Goal: Transaction & Acquisition: Purchase product/service

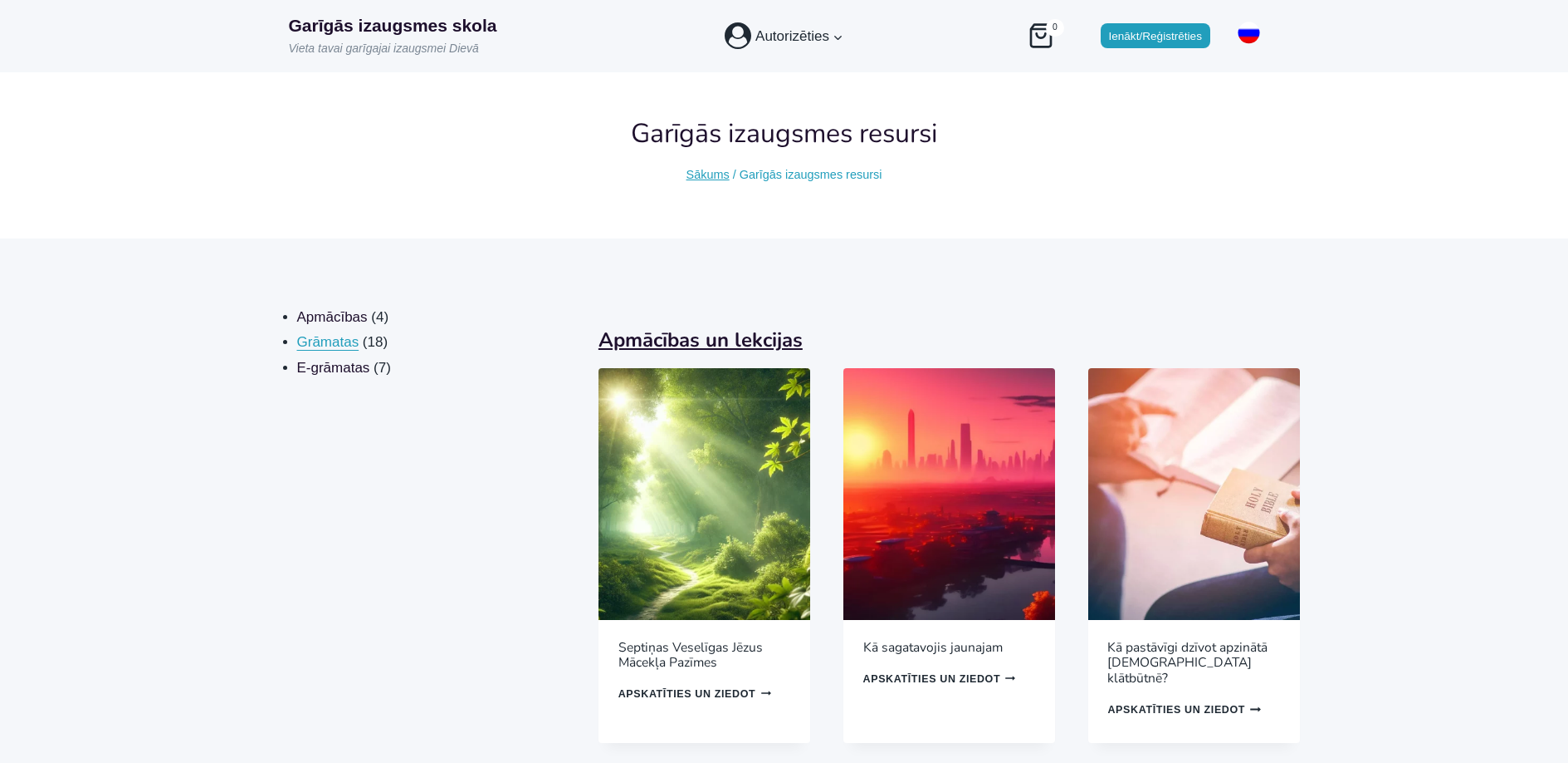
click at [313, 341] on span "Grāmatas" at bounding box center [328, 342] width 62 height 16
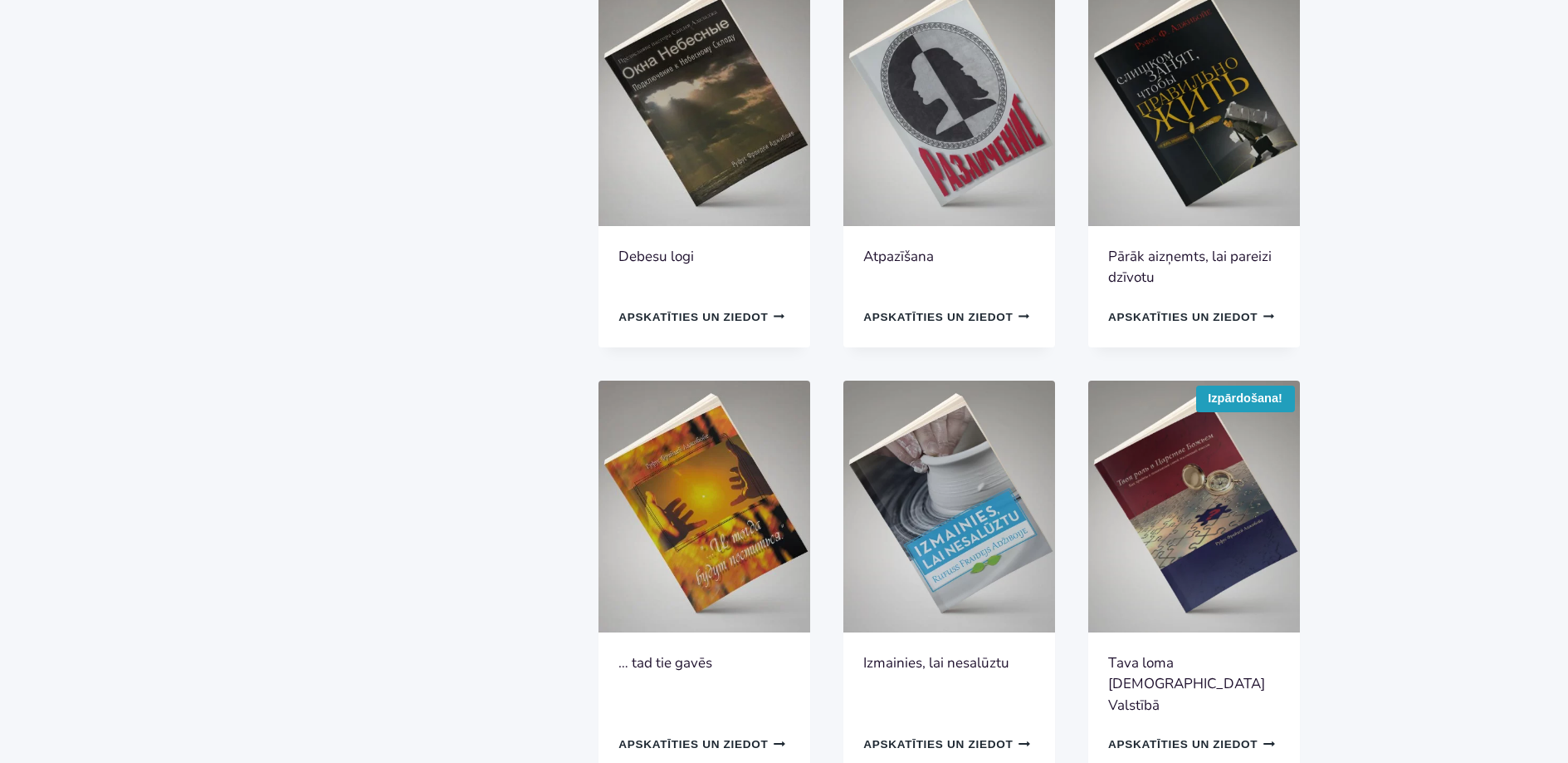
scroll to position [831, 0]
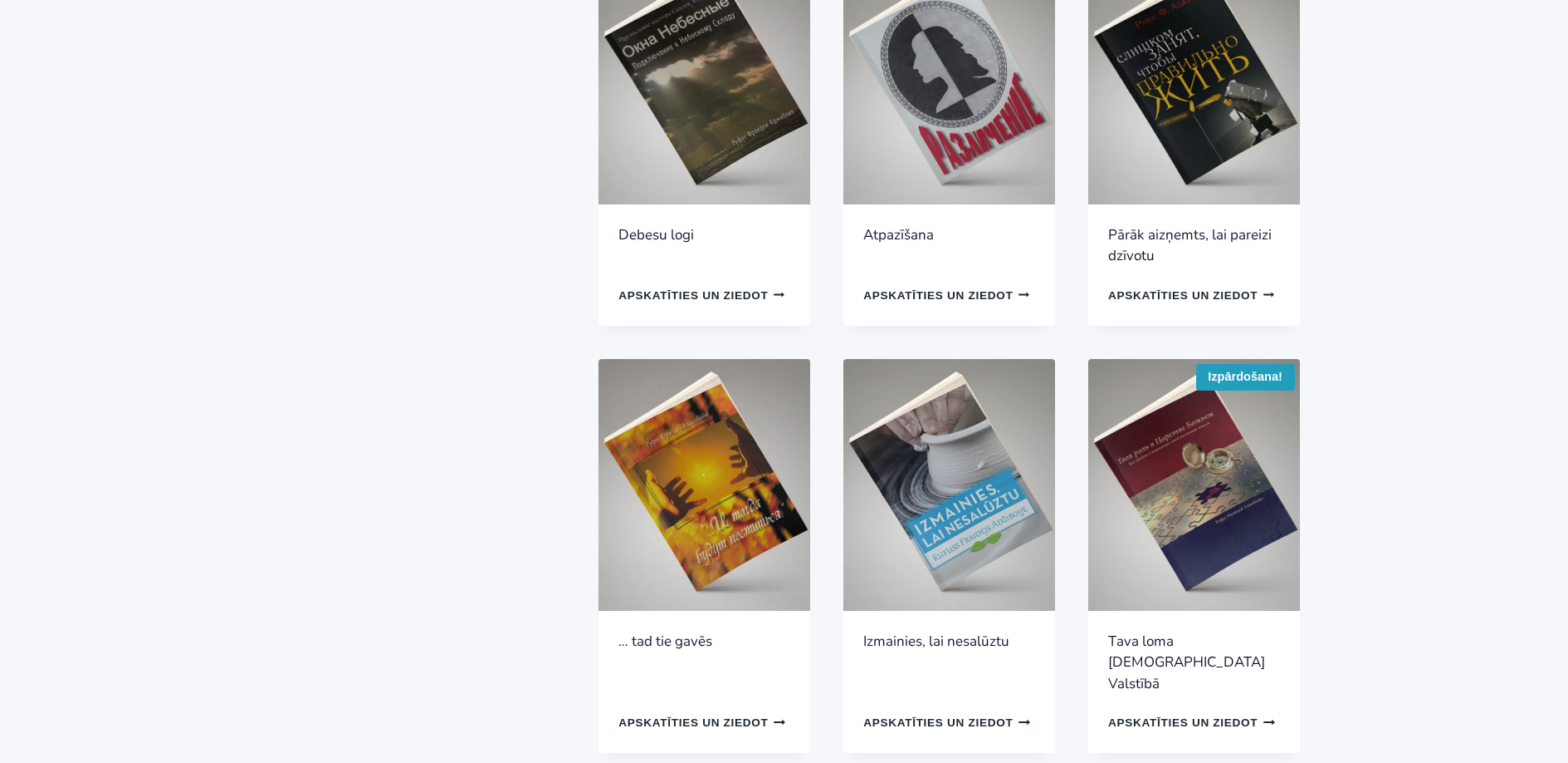
click at [690, 631] on link "… tad tie gavēs" at bounding box center [665, 641] width 94 height 19
